Goal: Find contact information: Find contact information

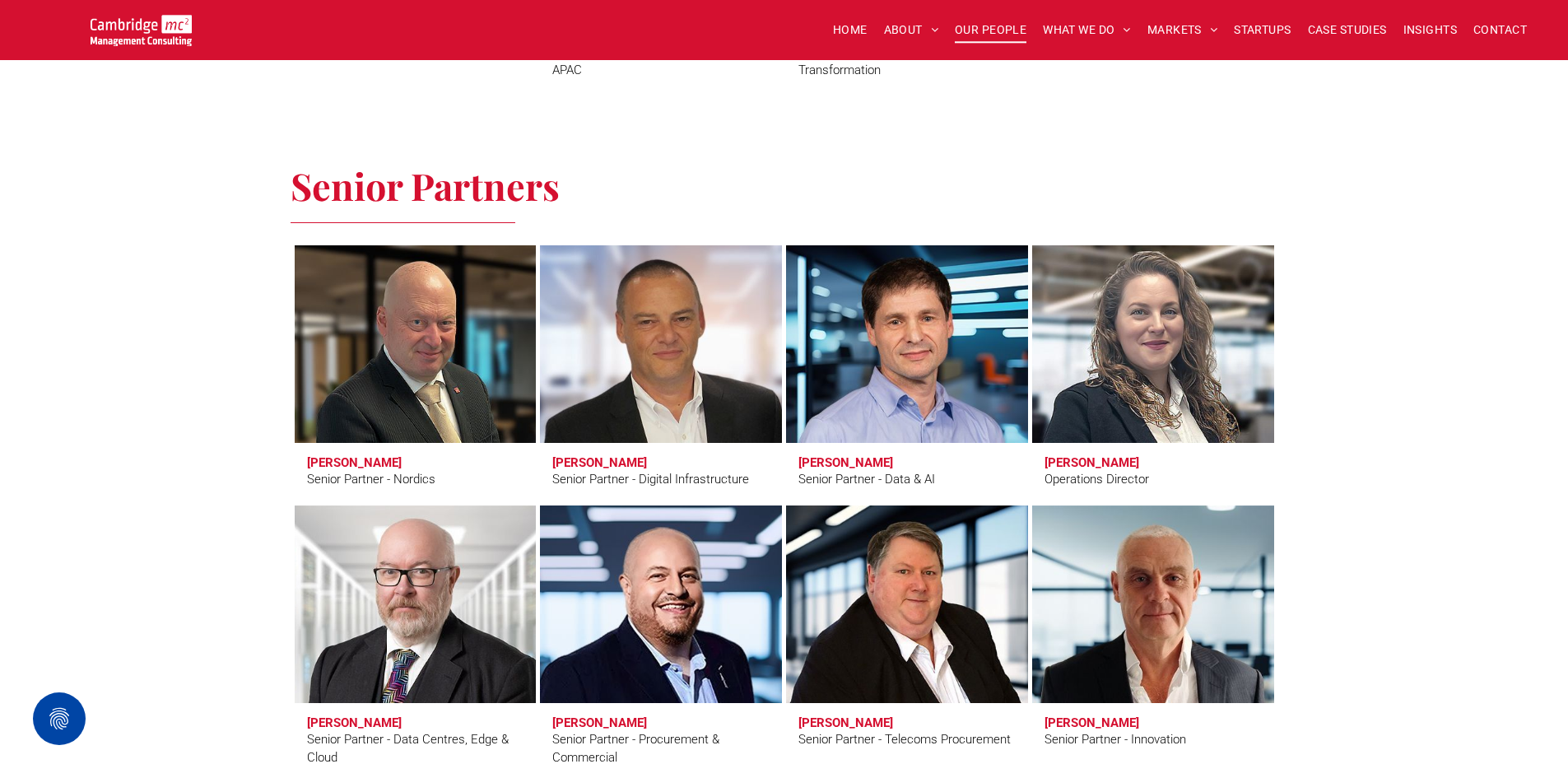
scroll to position [2089, 0]
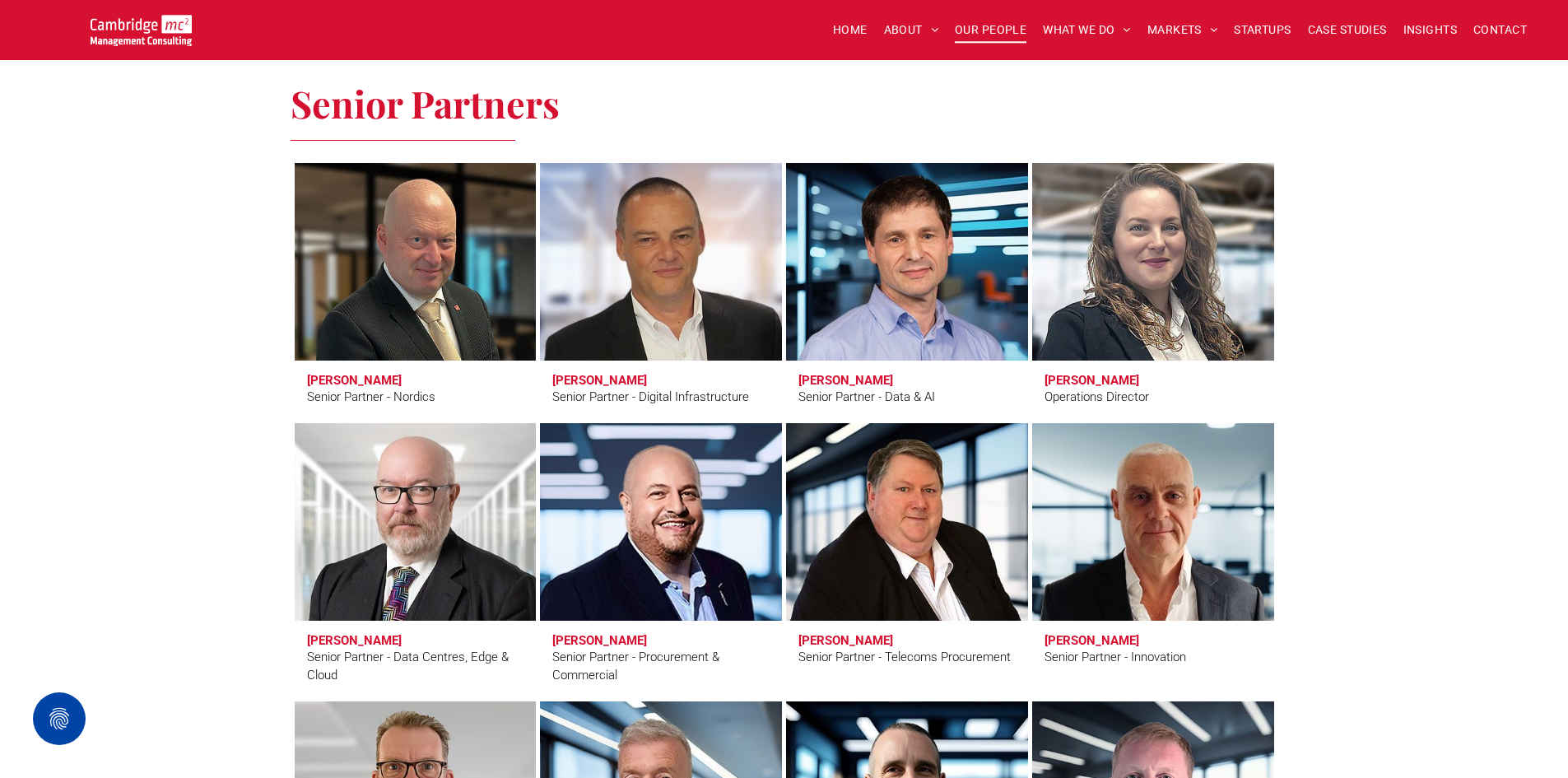
click at [1112, 374] on h3 "Serena Catapano" at bounding box center [1091, 380] width 95 height 15
click at [1163, 218] on link "Serena Catapano" at bounding box center [1152, 262] width 256 height 209
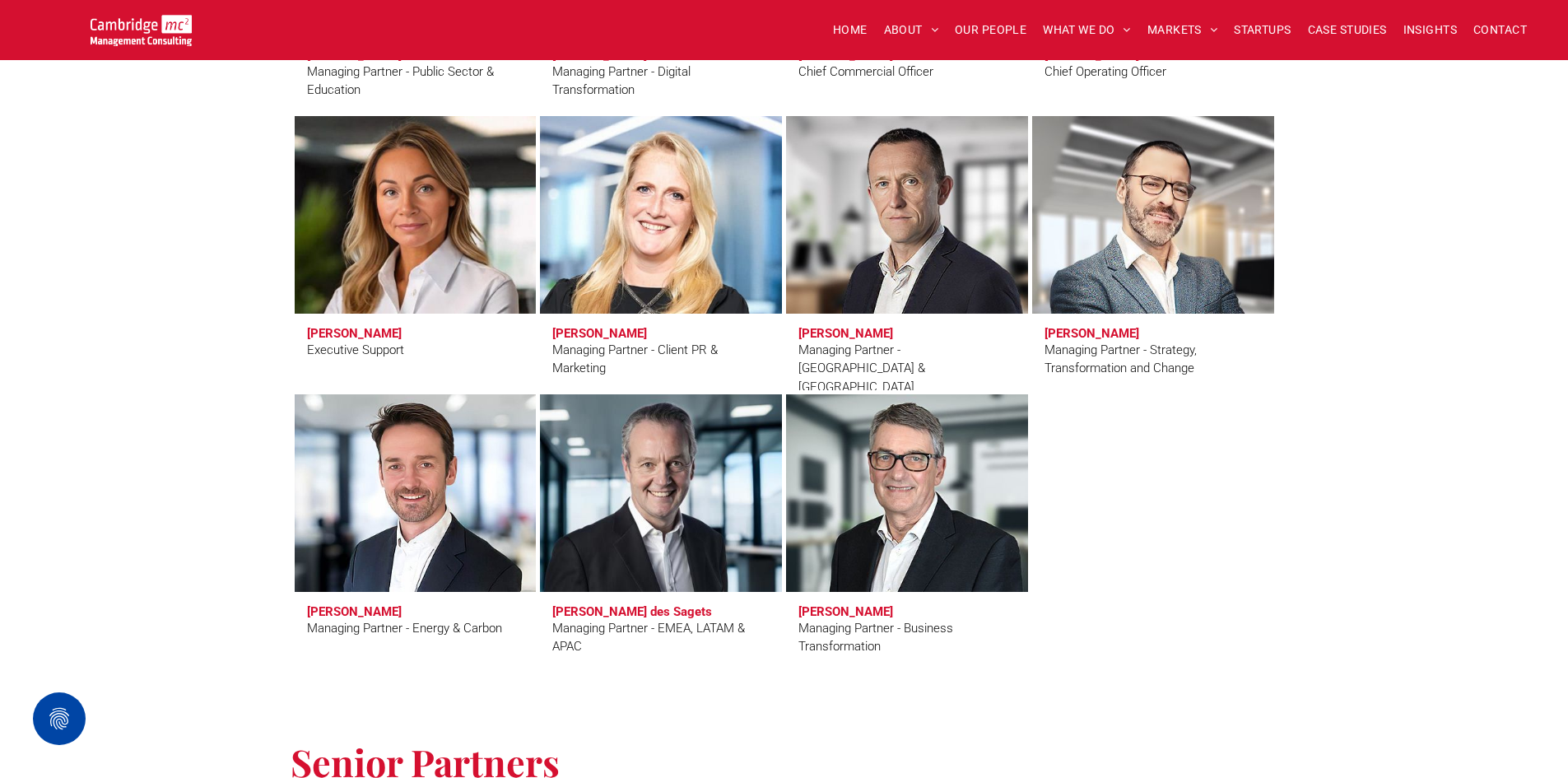
scroll to position [936, 0]
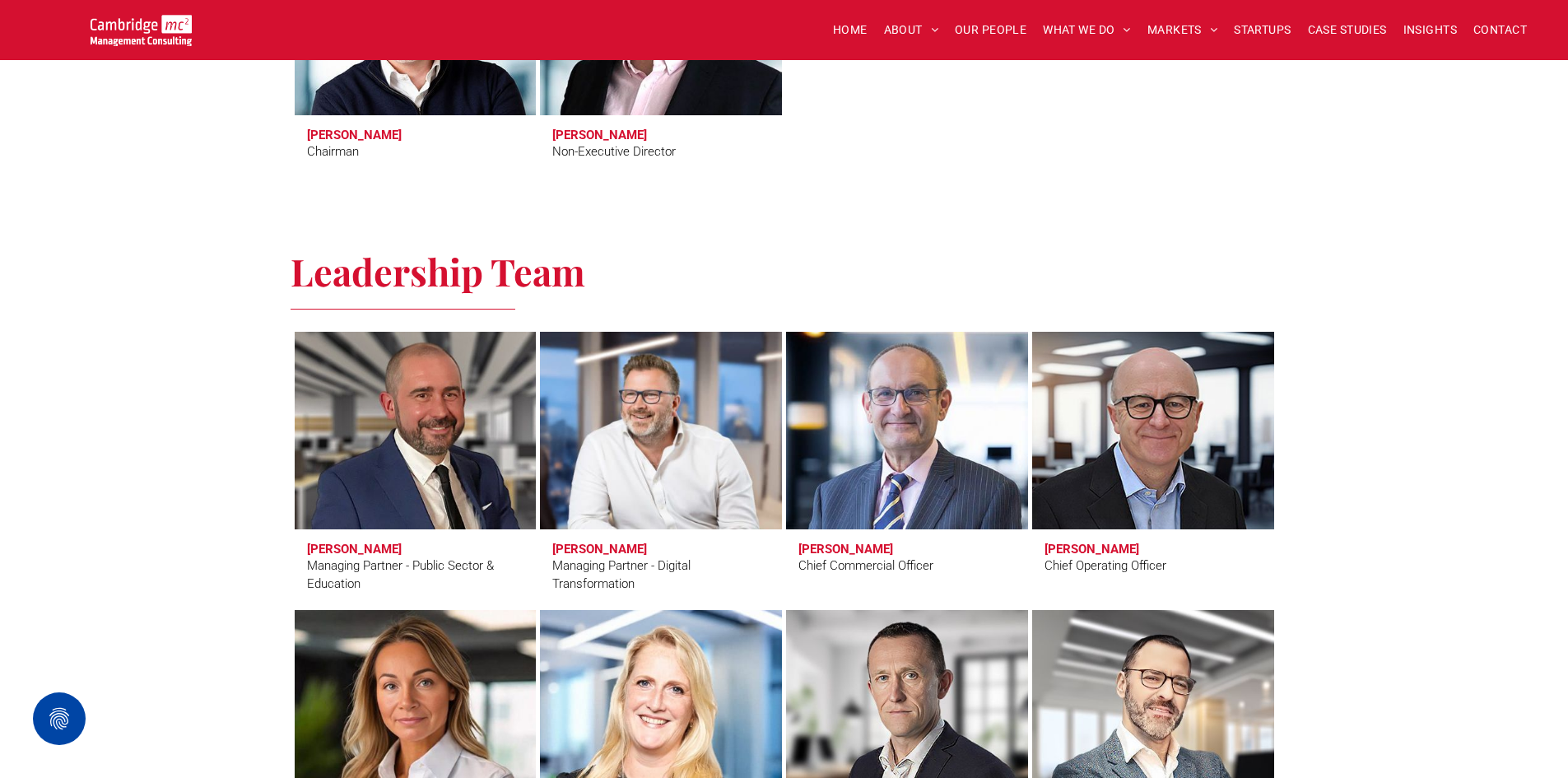
click at [1180, 409] on link at bounding box center [1152, 430] width 256 height 209
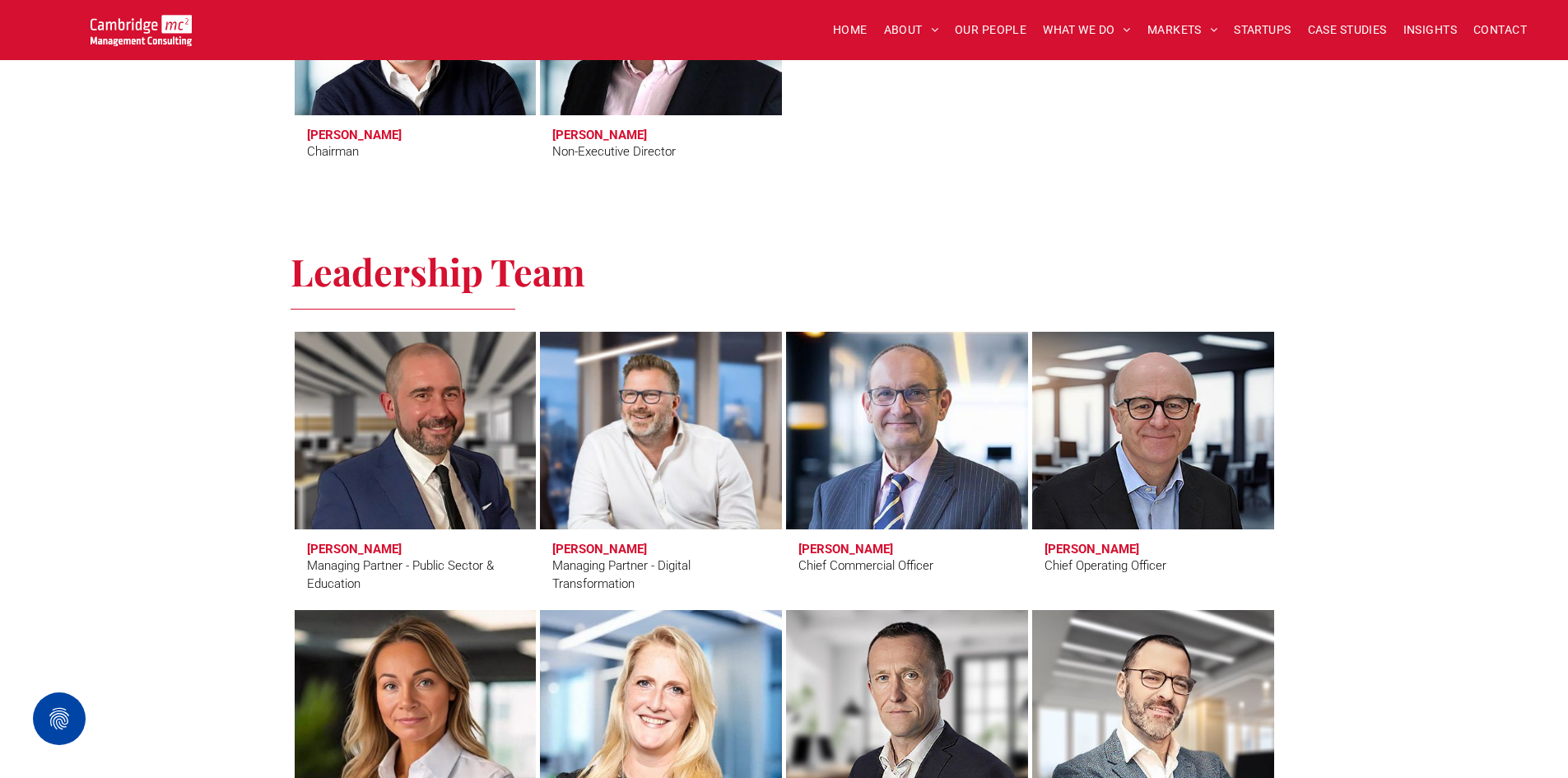
scroll to position [1183, 0]
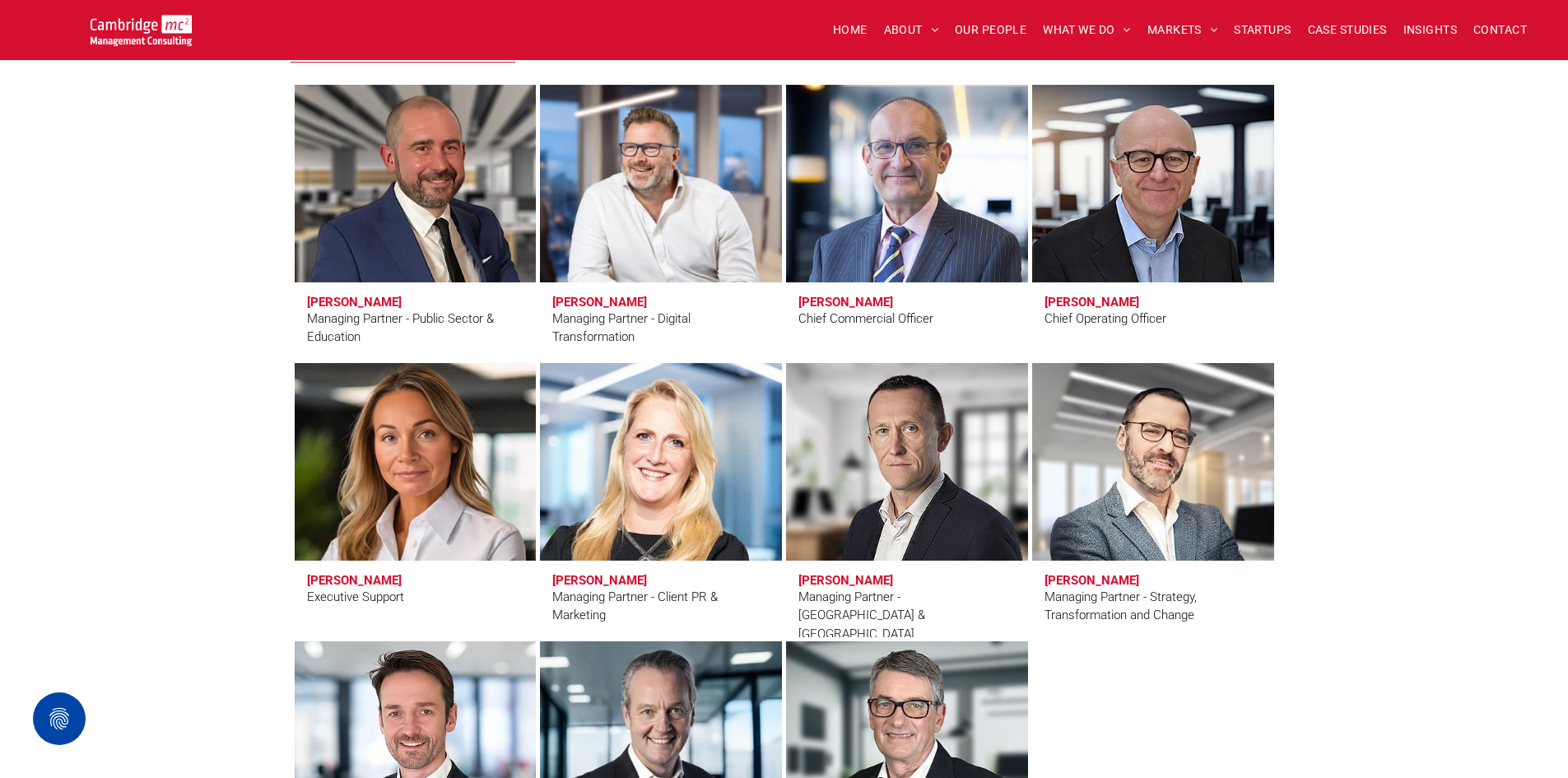
click at [368, 448] on link at bounding box center [415, 462] width 256 height 209
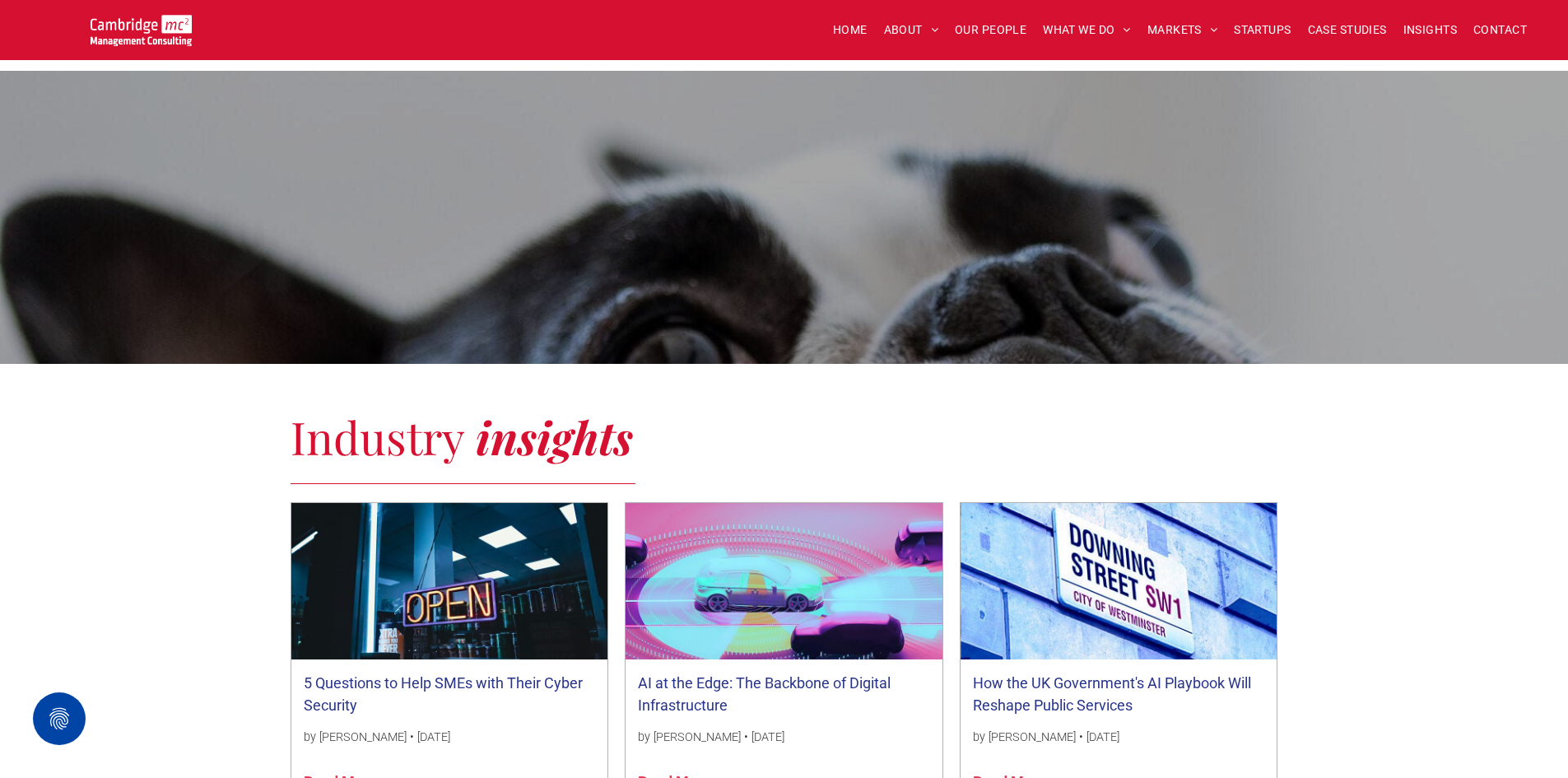
scroll to position [82, 0]
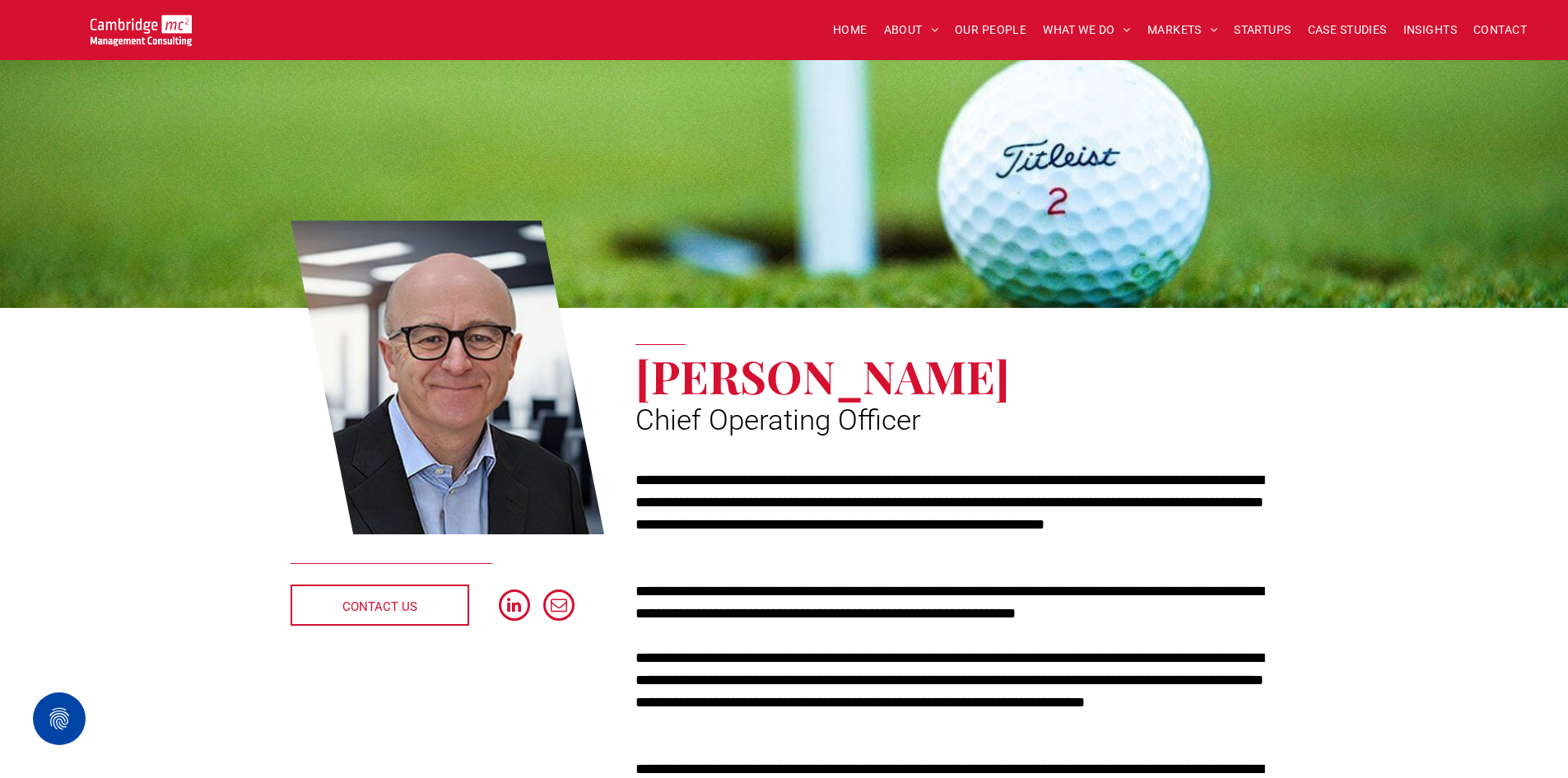
scroll to position [247, 0]
